Goal: Task Accomplishment & Management: Use online tool/utility

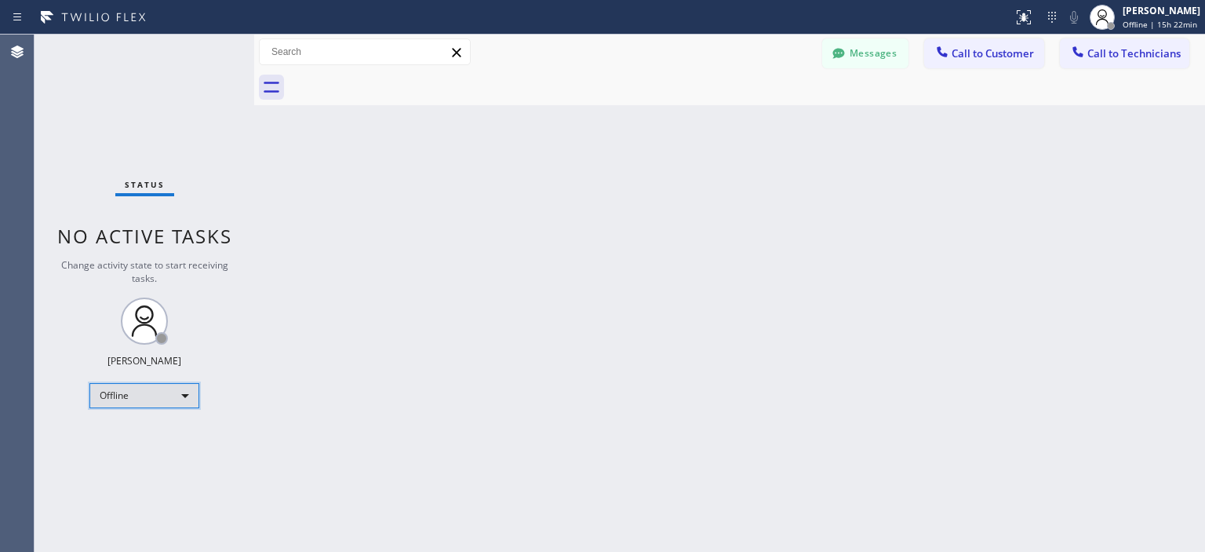
click at [173, 401] on div "Offline" at bounding box center [144, 395] width 110 height 25
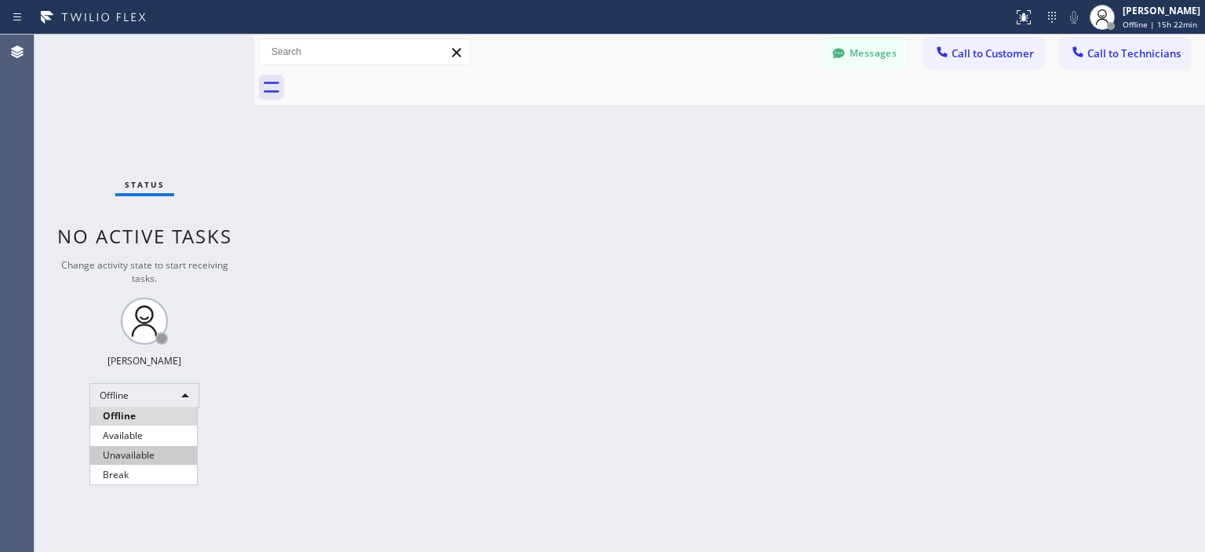
click at [165, 446] on li "Unavailable" at bounding box center [143, 455] width 107 height 19
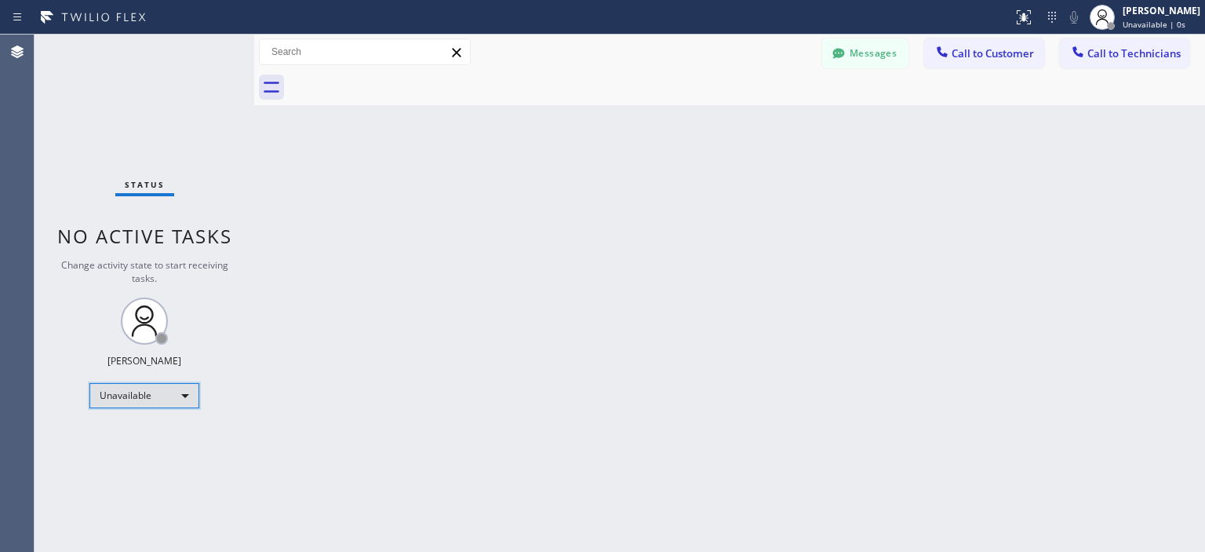
click at [151, 389] on div "Unavailable" at bounding box center [144, 395] width 110 height 25
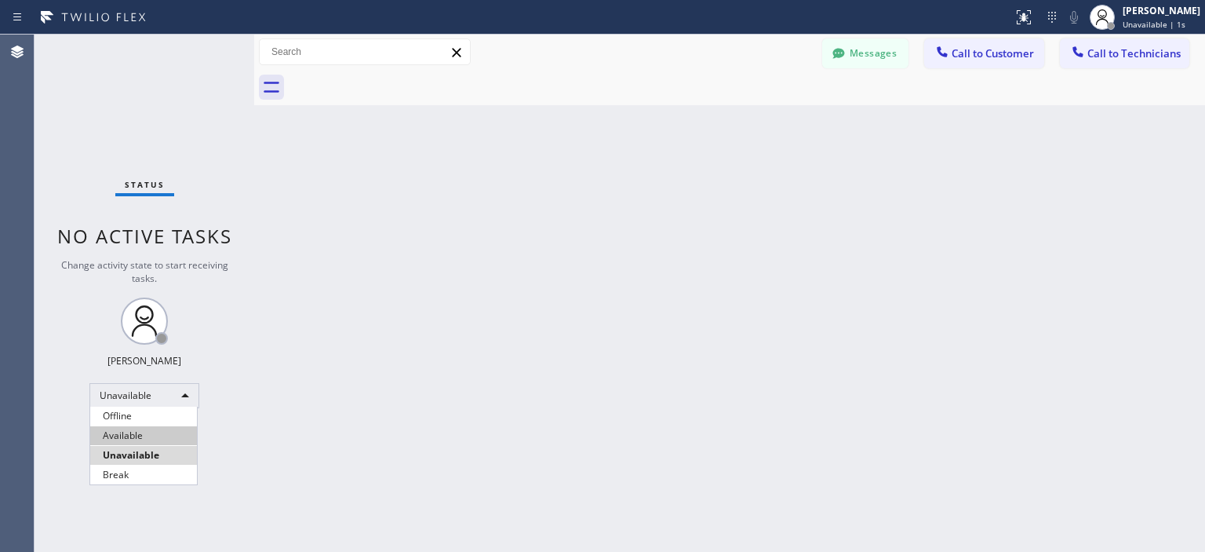
click at [143, 432] on li "Available" at bounding box center [143, 435] width 107 height 19
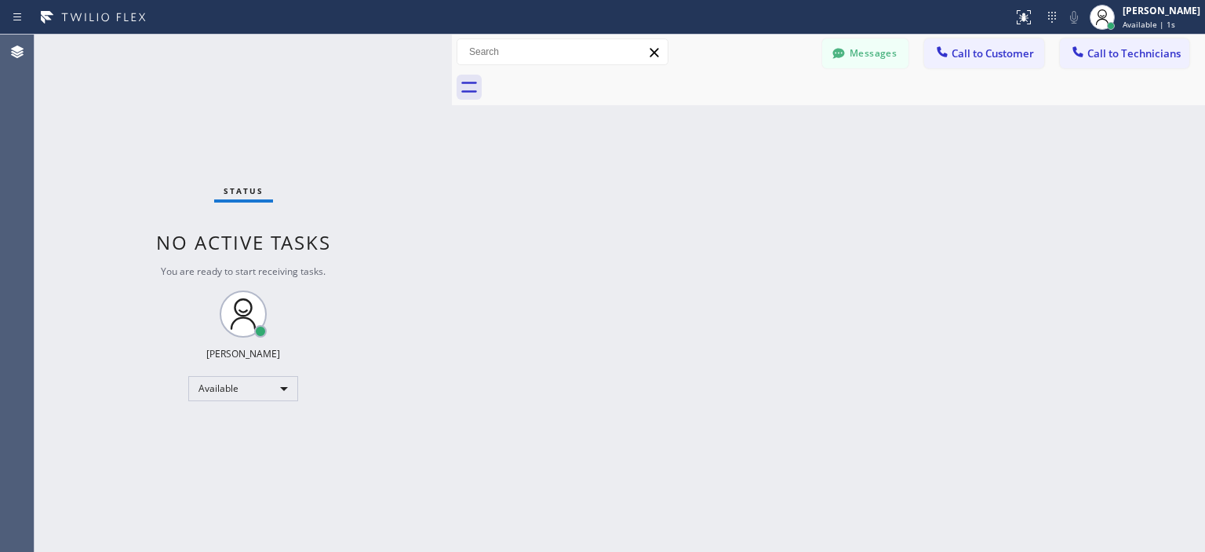
drag, startPoint x: 402, startPoint y: 97, endPoint x: 461, endPoint y: 97, distance: 59.6
click at [452, 97] on div at bounding box center [452, 293] width 0 height 517
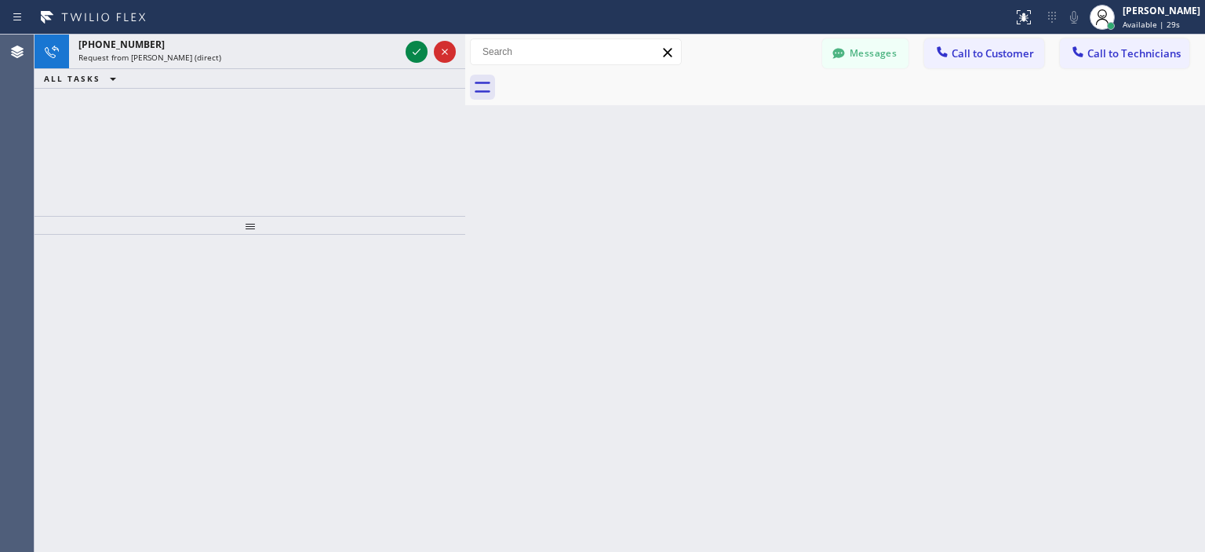
click at [80, 106] on div "[PHONE_NUMBER] Request from [PERSON_NAME] (direct) ALL TASKS ALL TASKS ACTIVE T…" at bounding box center [250, 125] width 431 height 181
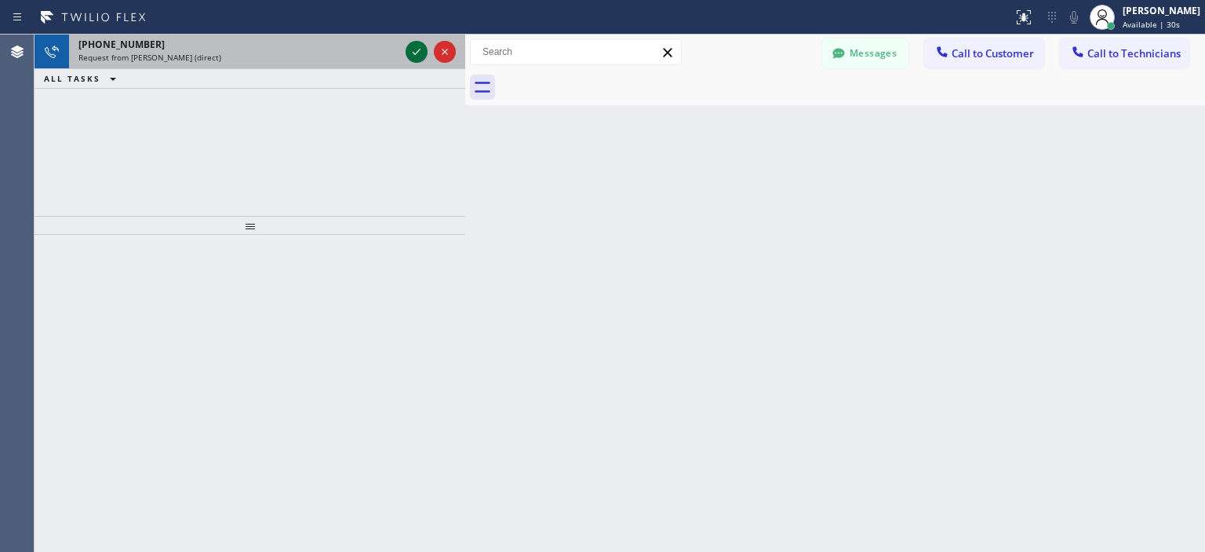
click at [414, 53] on icon at bounding box center [416, 51] width 19 height 19
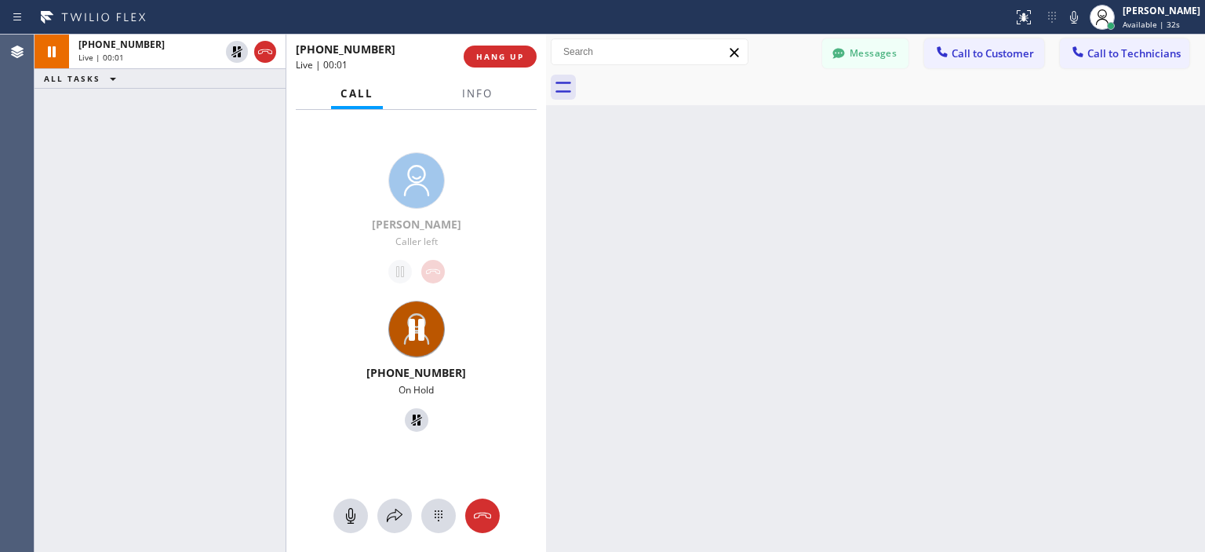
drag, startPoint x: 465, startPoint y: 54, endPoint x: 546, endPoint y: 66, distance: 81.7
click at [546, 66] on div at bounding box center [546, 293] width 0 height 517
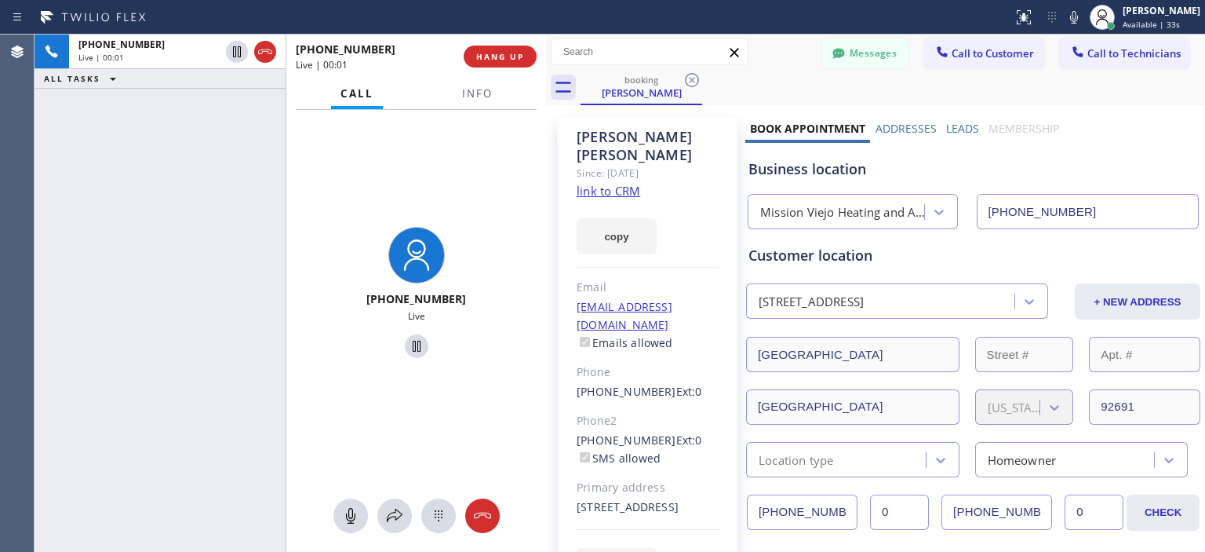
type input "[PHONE_NUMBER]"
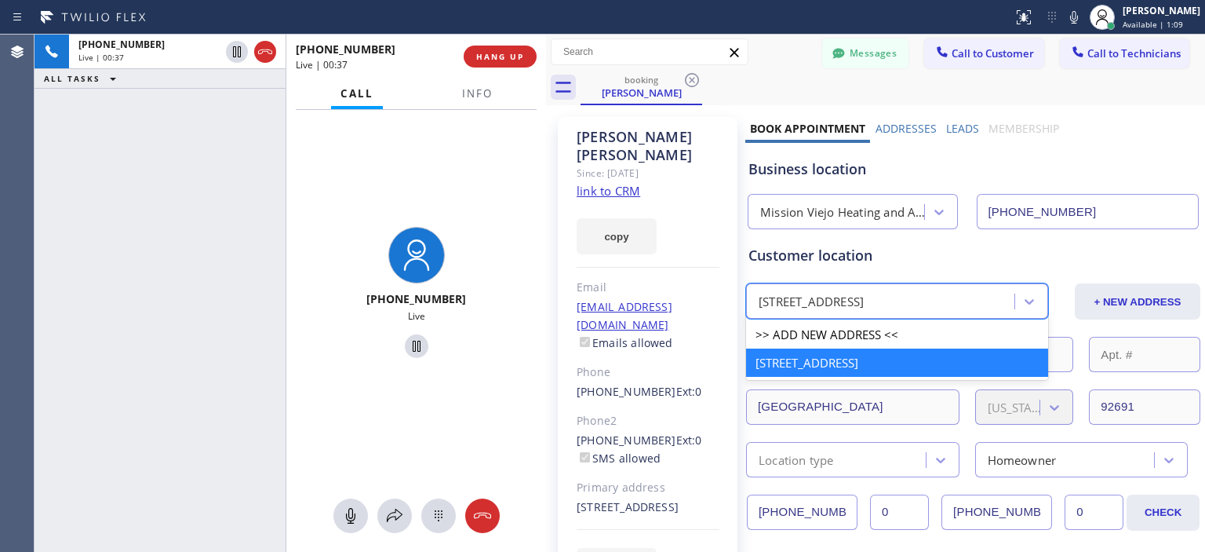
click at [759, 305] on div "[STREET_ADDRESS]" at bounding box center [811, 302] width 105 height 18
click at [346, 514] on icon at bounding box center [350, 516] width 9 height 16
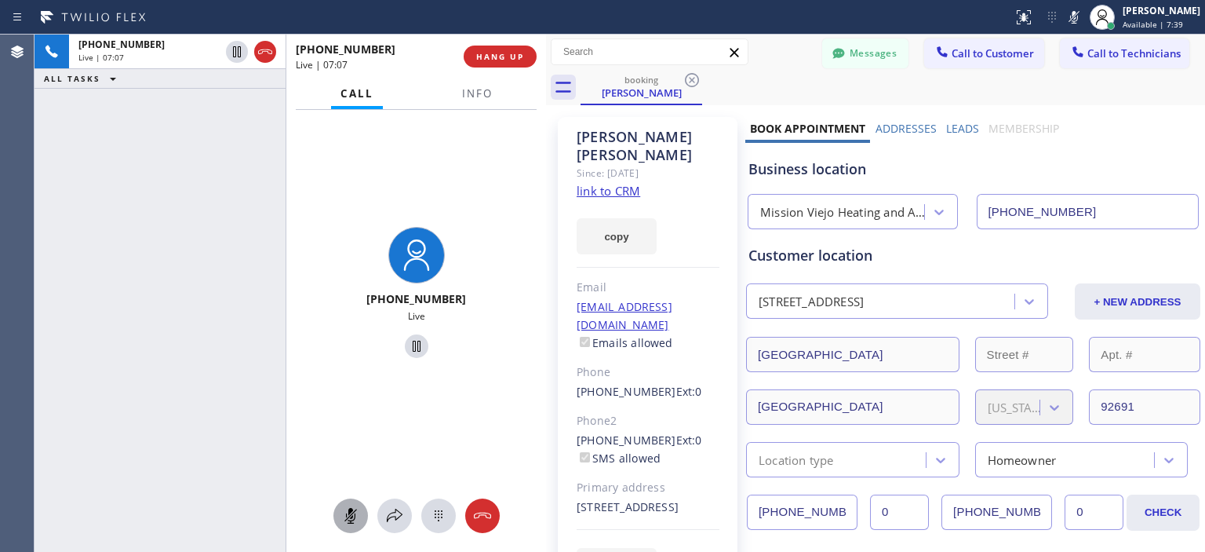
click at [355, 516] on icon at bounding box center [349, 516] width 9 height 16
click at [72, 191] on div "[PHONE_NUMBER] Live | 10:15 ALL TASKS ALL TASKS ACTIVE TASKS TASKS IN WRAP UP" at bounding box center [160, 293] width 251 height 517
click at [619, 183] on link "link to CRM" at bounding box center [609, 191] width 64 height 16
click at [66, 303] on div "[PHONE_NUMBER] Live | 15:05 ALL TASKS ALL TASKS ACTIVE TASKS TASKS IN WRAP UP" at bounding box center [160, 293] width 251 height 517
click at [490, 514] on icon at bounding box center [481, 515] width 17 height 6
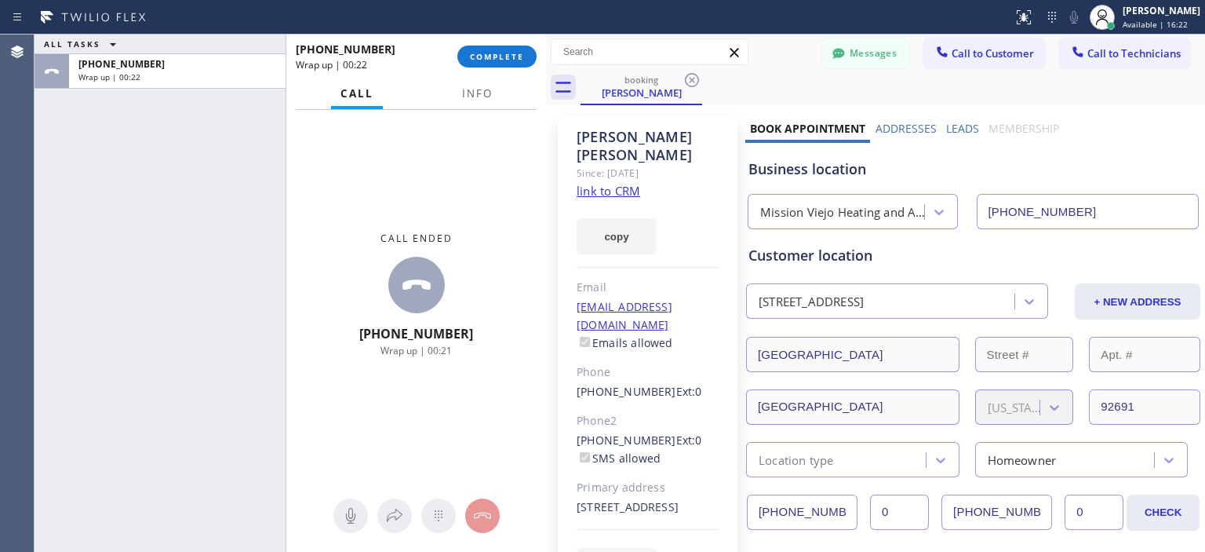
click at [75, 173] on div "ALL TASKS ALL TASKS ACTIVE TASKS TASKS IN WRAP UP [PHONE_NUMBER] Wrap up | 00:22" at bounding box center [160, 293] width 251 height 517
click at [509, 54] on span "COMPLETE" at bounding box center [497, 56] width 54 height 11
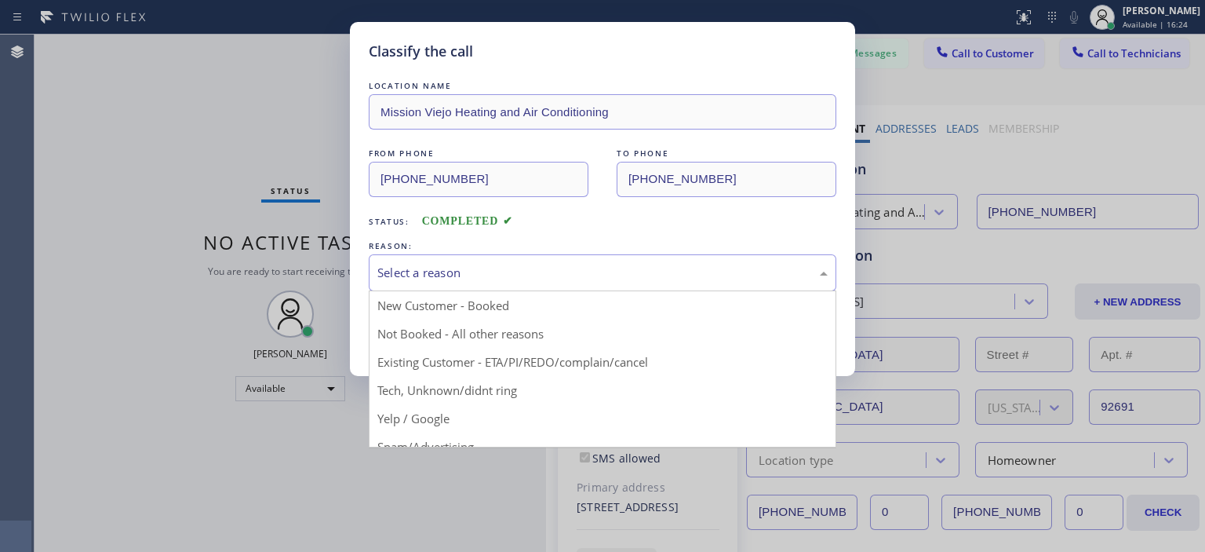
click at [490, 261] on div "Select a reason" at bounding box center [603, 272] width 468 height 37
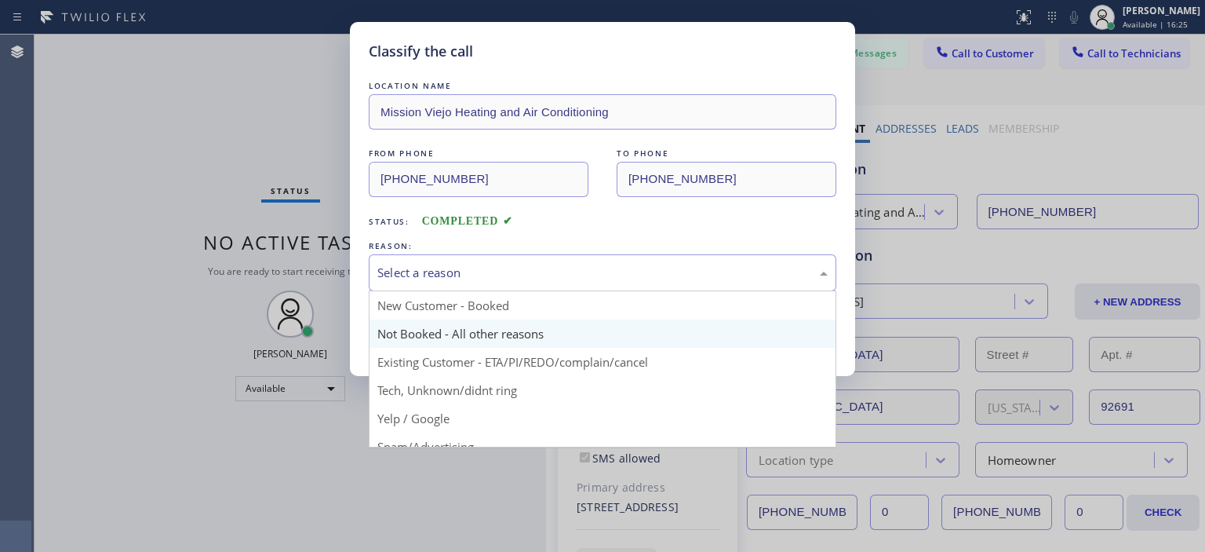
scroll to position [98, 0]
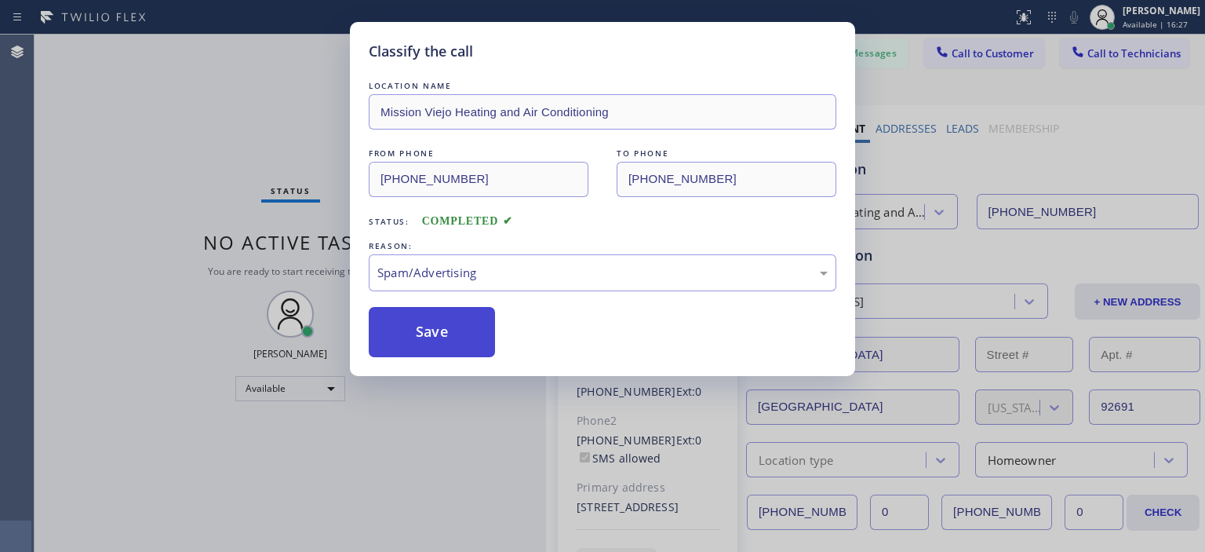
click at [439, 335] on button "Save" at bounding box center [432, 332] width 126 height 50
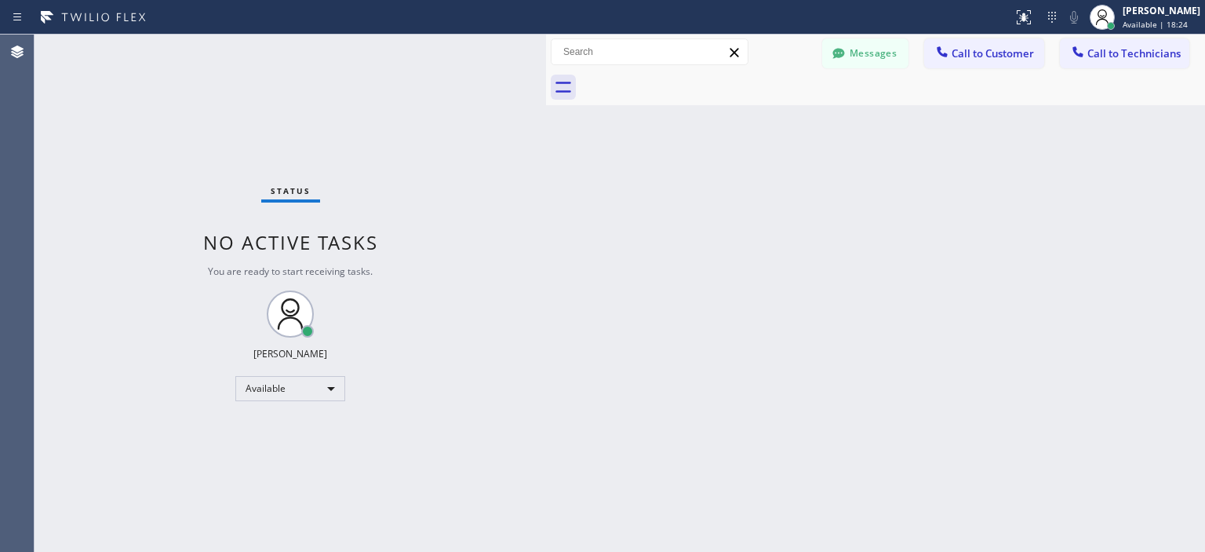
click at [73, 194] on div "Status No active tasks You are ready to start receiving tasks. [PERSON_NAME] Av…" at bounding box center [291, 293] width 512 height 517
click at [8, 312] on div "Agent Desktop" at bounding box center [17, 293] width 34 height 517
click at [1170, 34] on div "[PERSON_NAME] Available | 33:53" at bounding box center [1145, 17] width 120 height 35
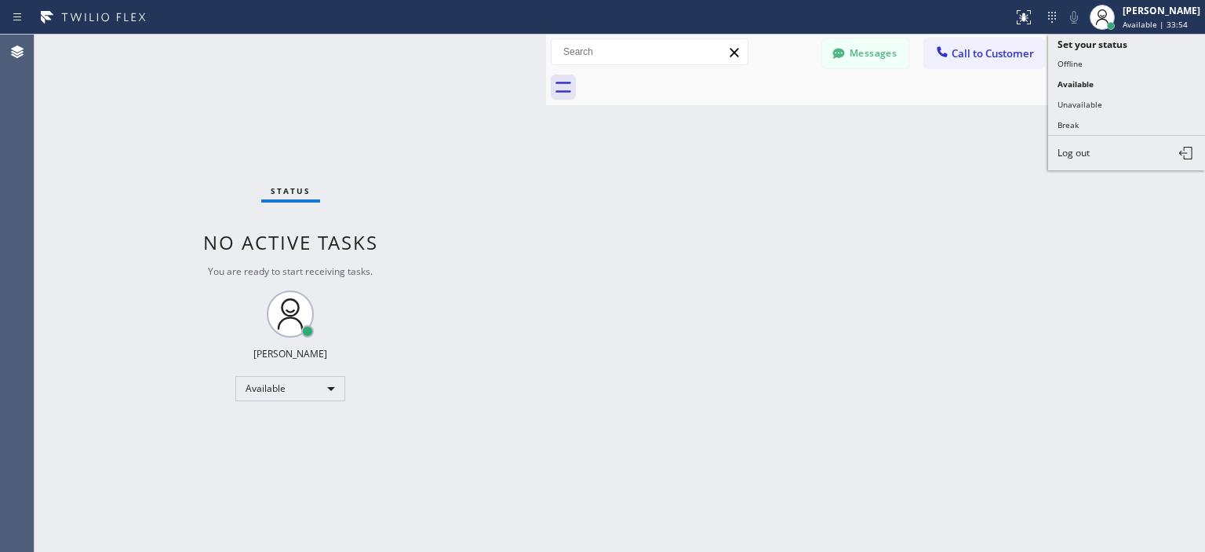
click at [1103, 59] on button "Offline" at bounding box center [1127, 63] width 157 height 20
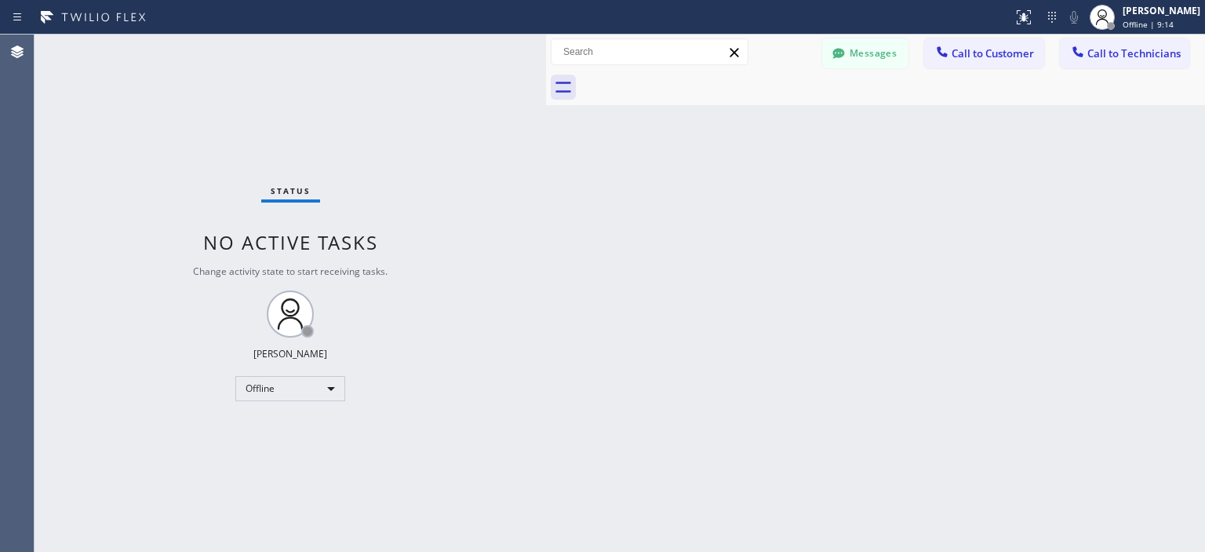
drag, startPoint x: 148, startPoint y: 279, endPoint x: 205, endPoint y: 306, distance: 63.5
click at [148, 279] on div "Status No active tasks Change activity state to start receiving tasks. [PERSON_…" at bounding box center [291, 293] width 512 height 517
click at [287, 396] on div "Offline" at bounding box center [290, 388] width 110 height 25
click at [290, 427] on li "Available" at bounding box center [289, 429] width 107 height 19
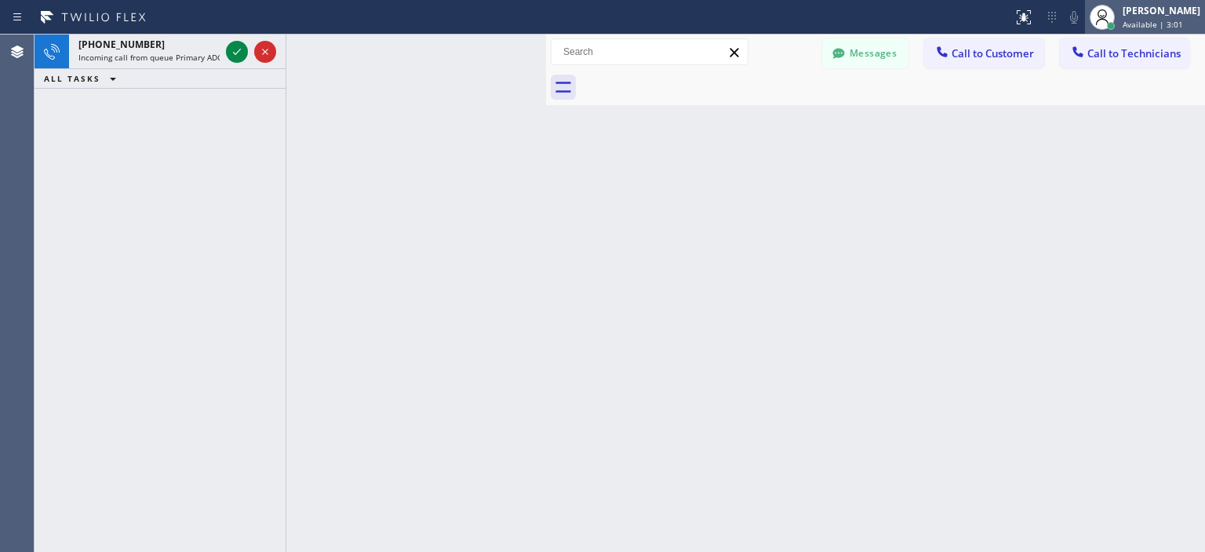
click at [1138, 12] on div "[PERSON_NAME]" at bounding box center [1162, 10] width 78 height 13
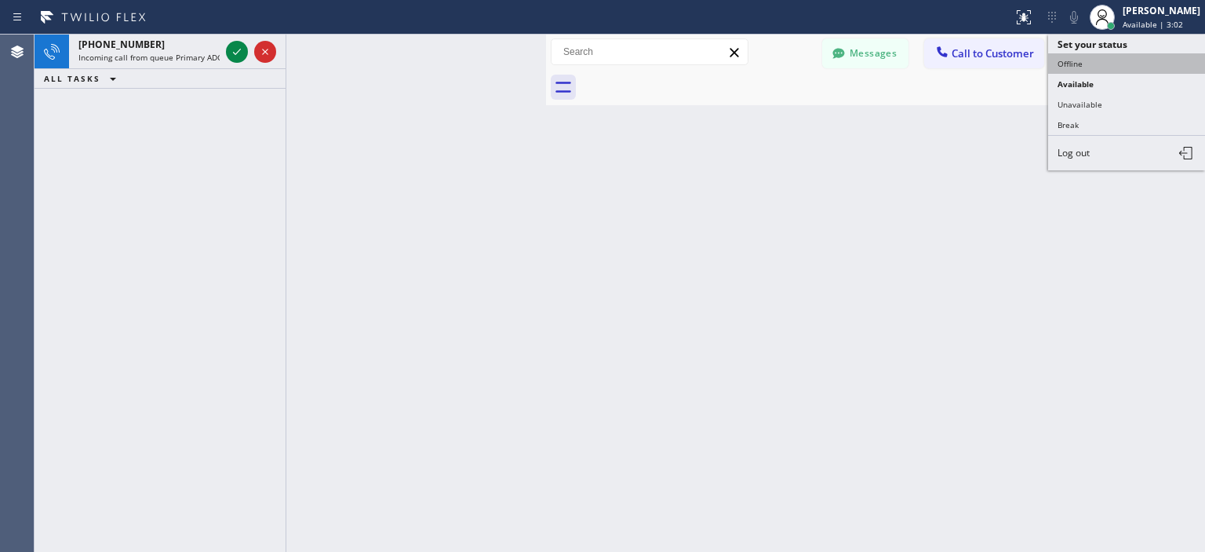
click at [1106, 70] on button "Offline" at bounding box center [1127, 63] width 157 height 20
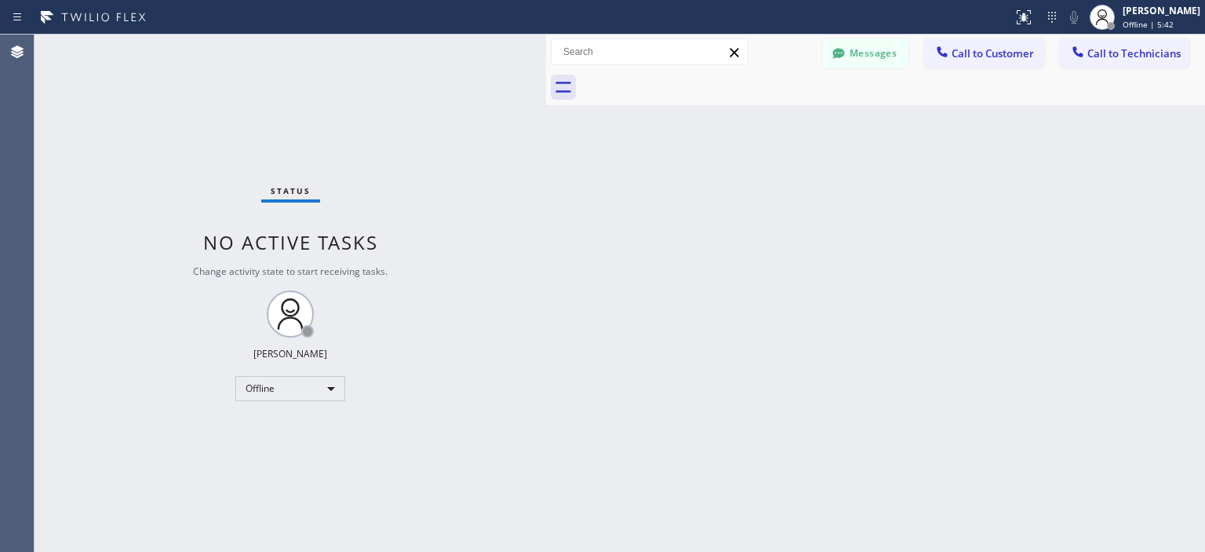
click at [295, 370] on div "Status No active tasks Change activity state to start receiving tasks. [PERSON_…" at bounding box center [291, 293] width 512 height 517
click at [300, 388] on div "Offline" at bounding box center [290, 388] width 110 height 25
click at [294, 422] on li "Available" at bounding box center [289, 429] width 107 height 19
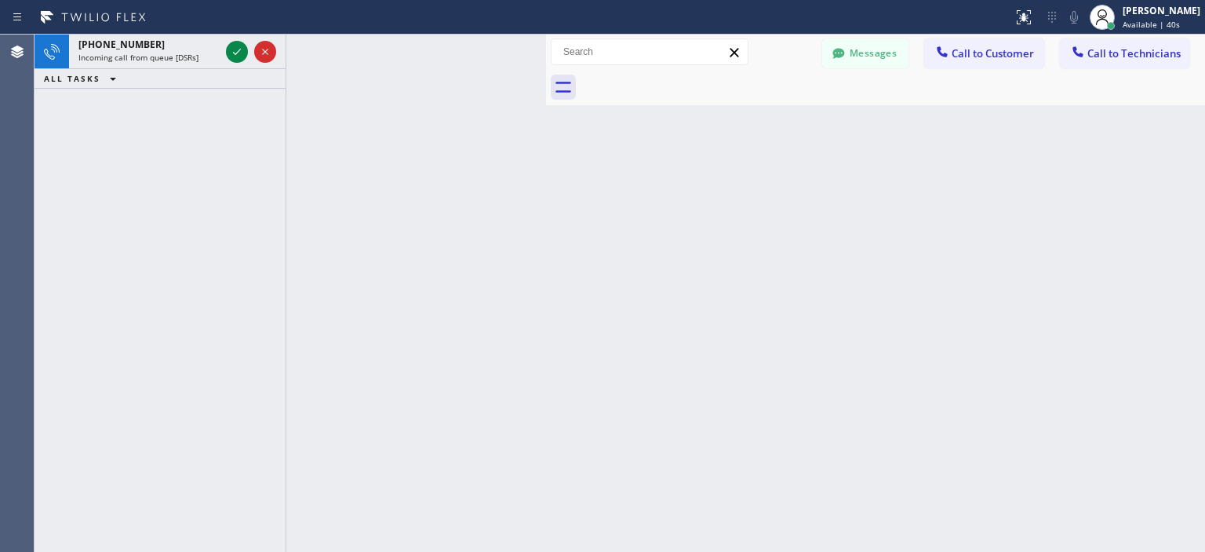
drag, startPoint x: 71, startPoint y: 145, endPoint x: 82, endPoint y: 137, distance: 14.0
click at [71, 145] on div "[PHONE_NUMBER] Incoming call from queue [DSRs] ALL TASKS ALL TASKS ACTIVE TASKS…" at bounding box center [160, 293] width 251 height 517
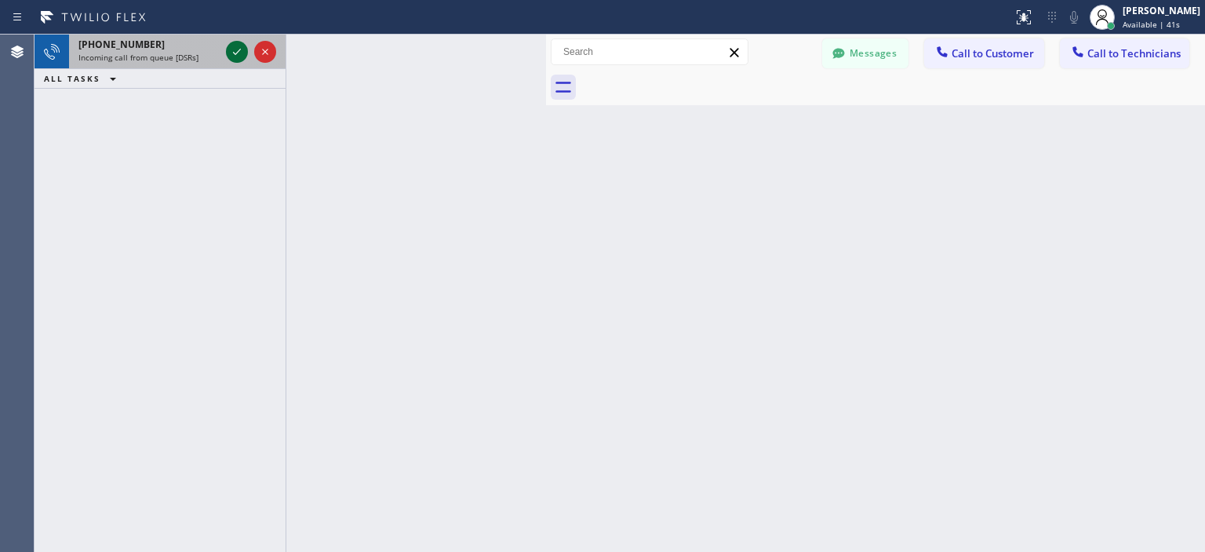
click at [238, 56] on icon at bounding box center [237, 51] width 19 height 19
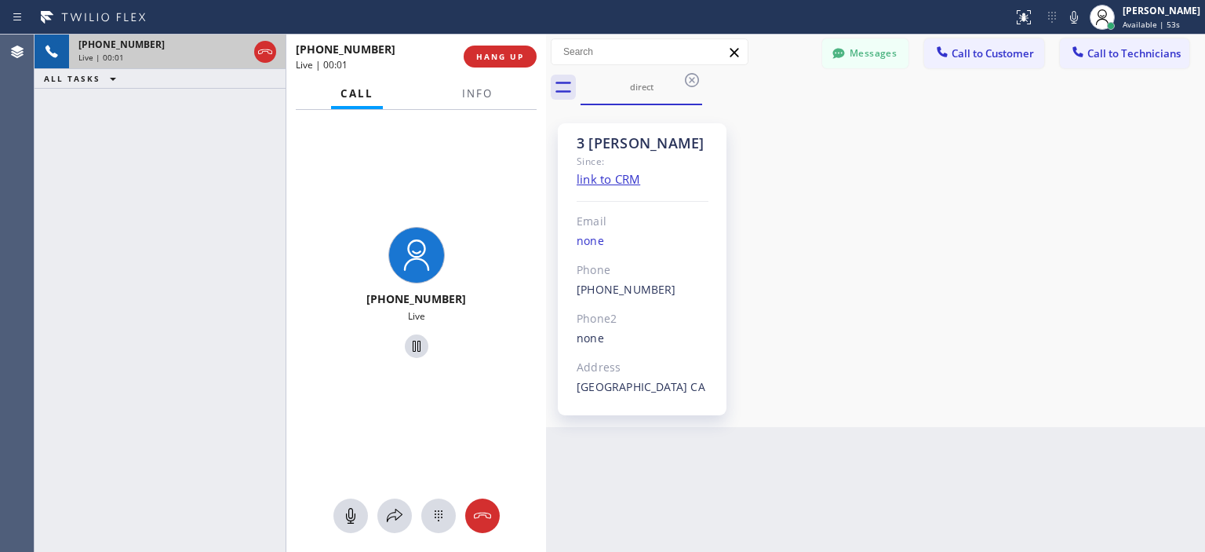
scroll to position [6567, 0]
click at [488, 507] on icon at bounding box center [482, 515] width 19 height 19
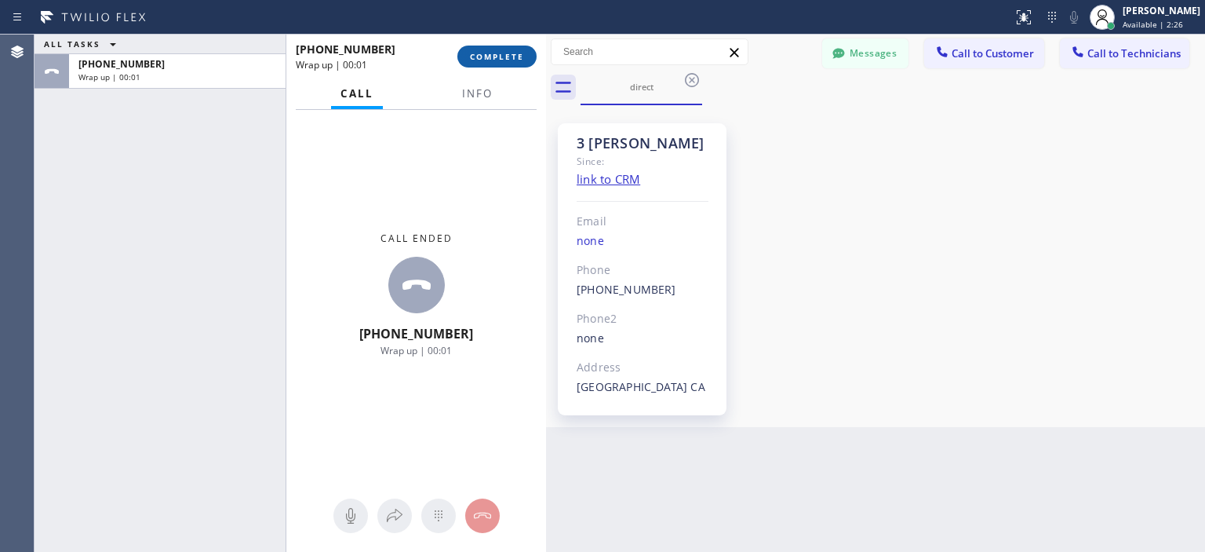
click at [509, 57] on span "COMPLETE" at bounding box center [497, 56] width 54 height 11
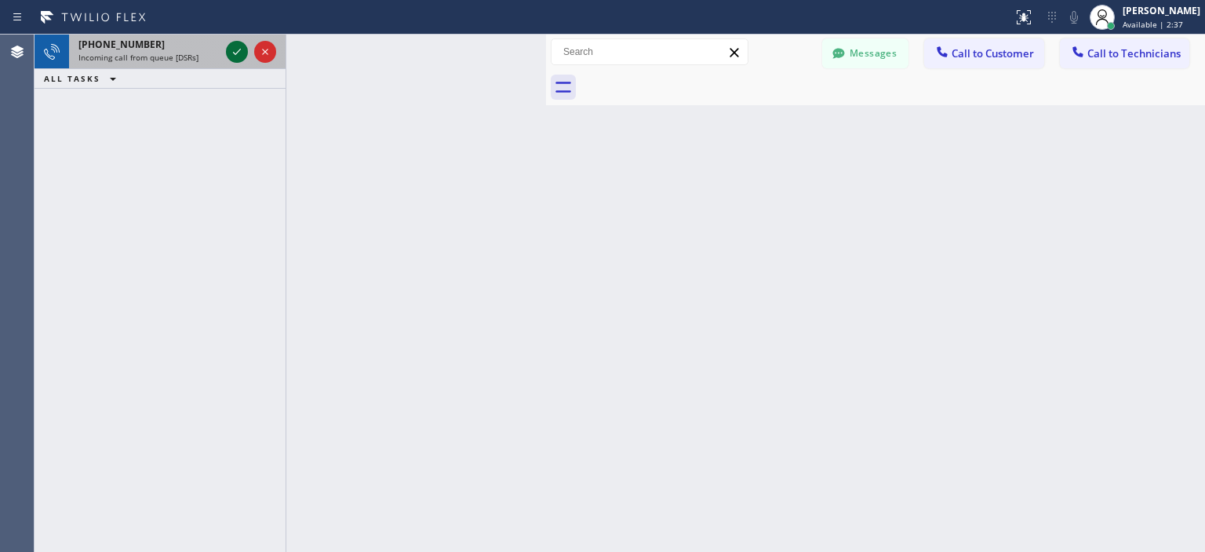
click at [243, 60] on icon at bounding box center [237, 51] width 19 height 19
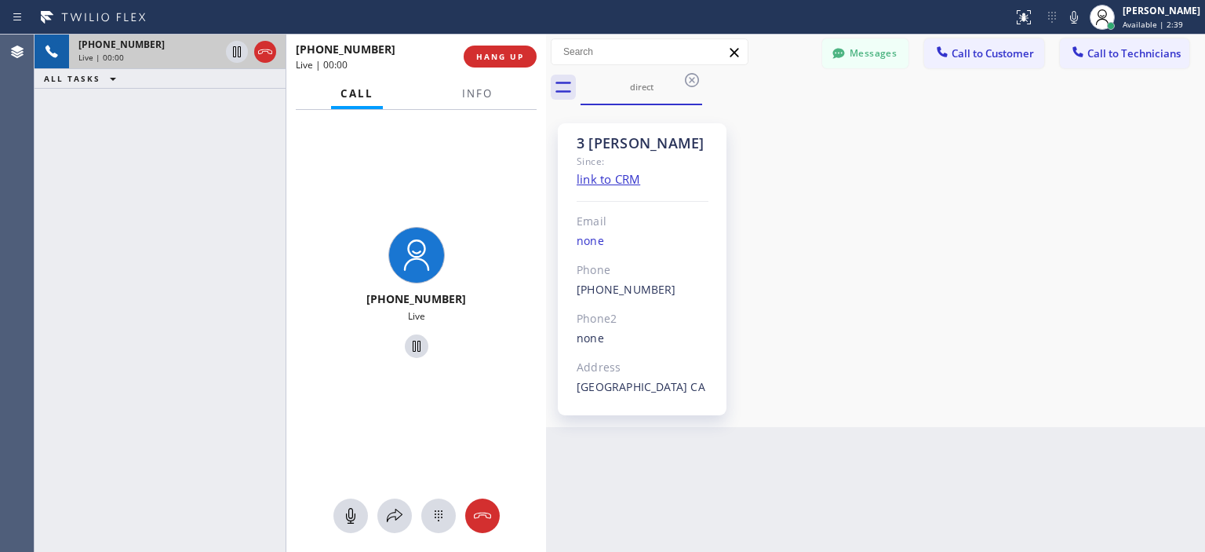
scroll to position [6583, 0]
